Goal: Transaction & Acquisition: Download file/media

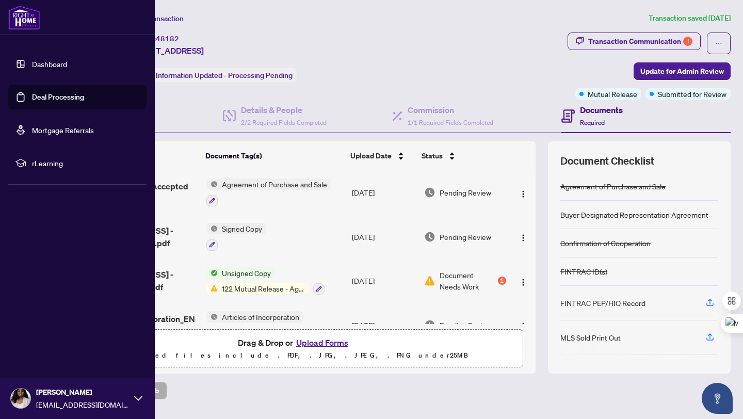
click at [55, 96] on link "Deal Processing" at bounding box center [58, 96] width 52 height 9
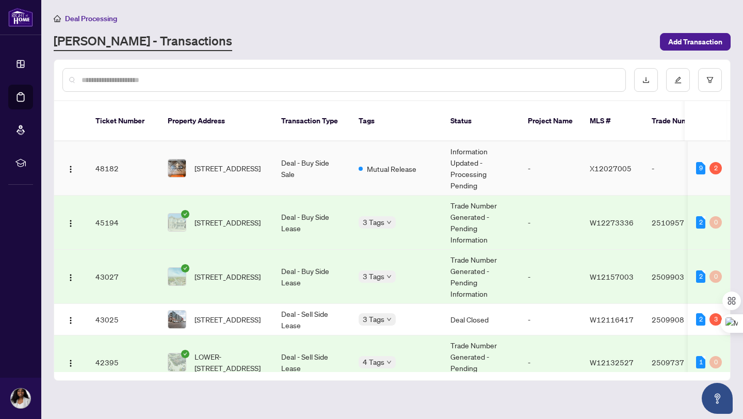
click at [109, 173] on td "48182" at bounding box center [123, 168] width 72 height 54
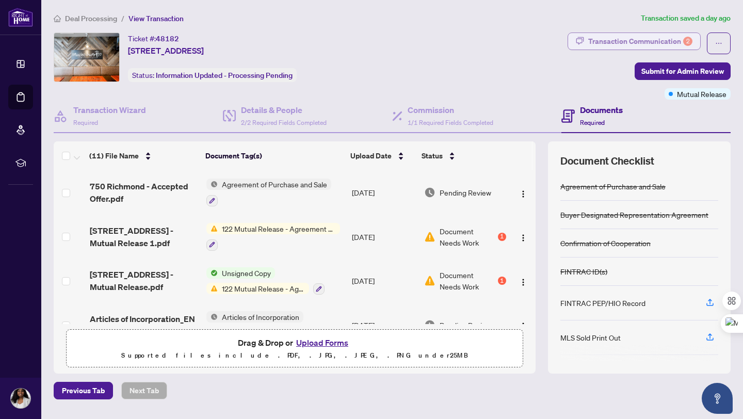
click at [637, 43] on div "Transaction Communication 2" at bounding box center [640, 41] width 104 height 17
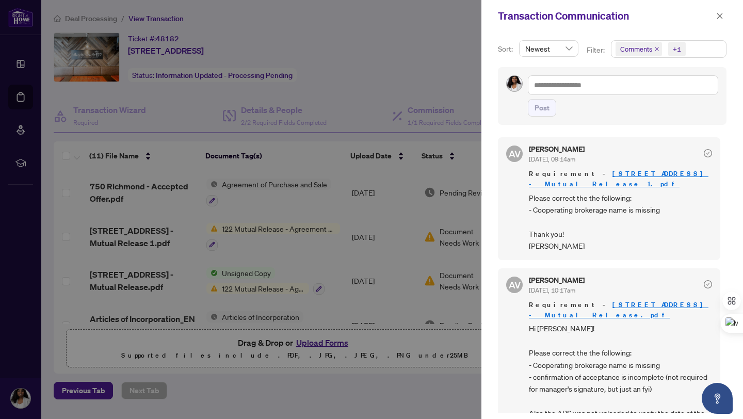
scroll to position [5, 0]
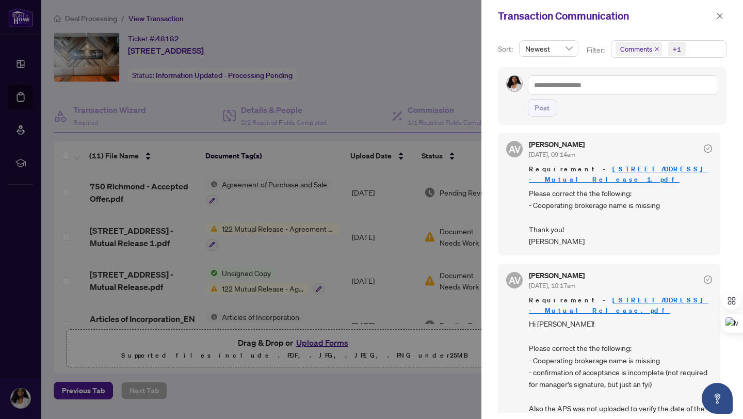
click at [408, 53] on div at bounding box center [371, 209] width 743 height 419
click at [722, 15] on icon "close" at bounding box center [719, 15] width 7 height 7
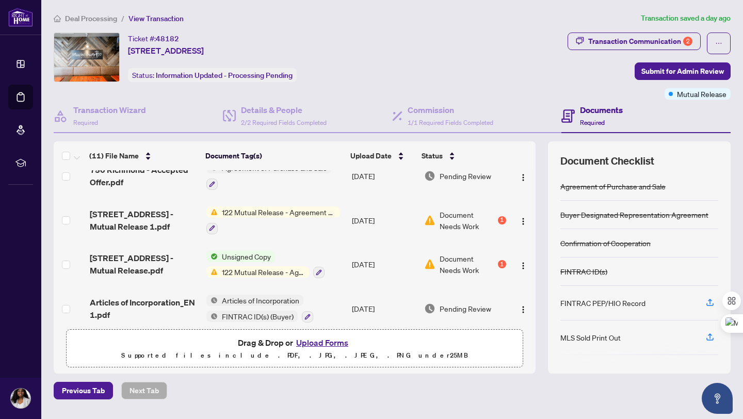
scroll to position [14, 0]
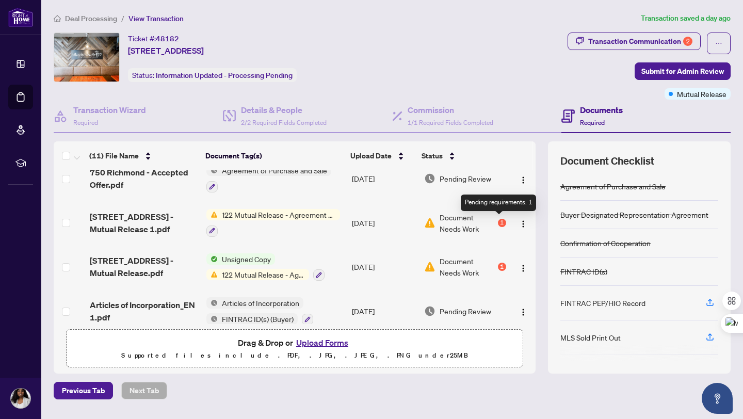
click at [500, 220] on div "1" at bounding box center [502, 223] width 8 height 8
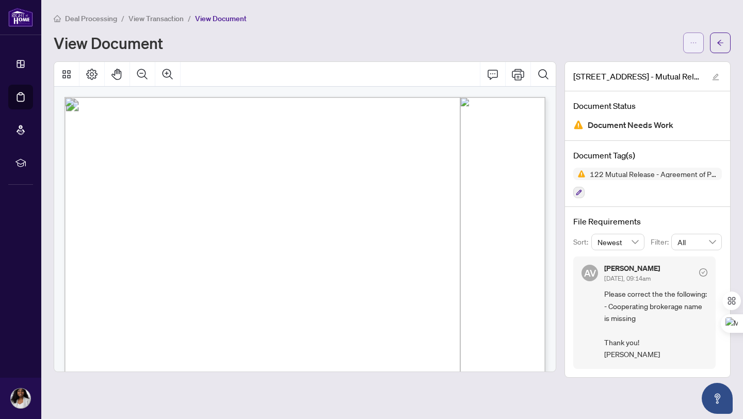
click at [692, 44] on icon "ellipsis" at bounding box center [693, 42] width 7 height 7
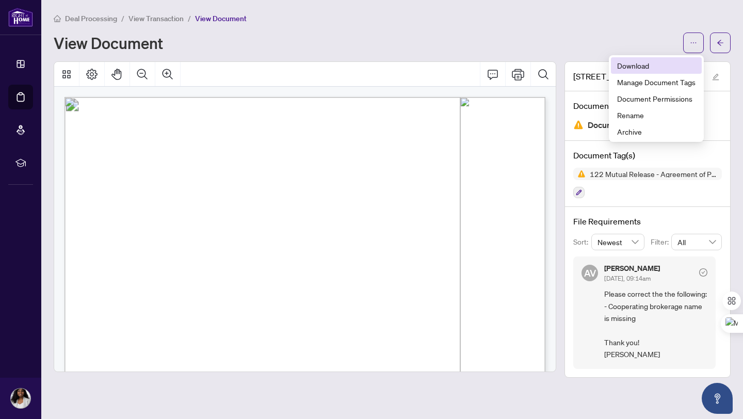
click at [646, 68] on span "Download" at bounding box center [656, 65] width 78 height 11
